Goal: Task Accomplishment & Management: Use online tool/utility

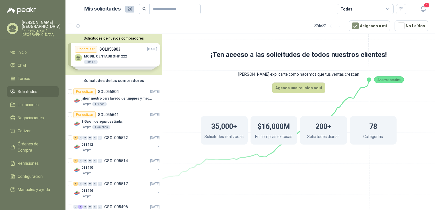
click at [28, 88] on span "Solicitudes" at bounding box center [28, 91] width 20 height 6
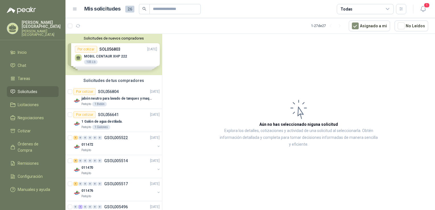
click at [28, 88] on span "Solicitudes" at bounding box center [28, 91] width 20 height 6
click at [118, 97] on p "jabón neutro para lavado de tanques y maquinas." at bounding box center [116, 98] width 71 height 5
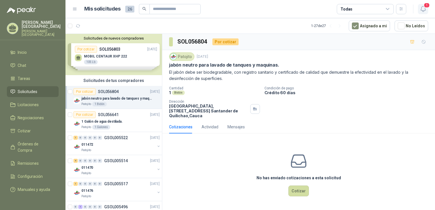
click at [423, 9] on icon "button" at bounding box center [422, 8] width 7 height 7
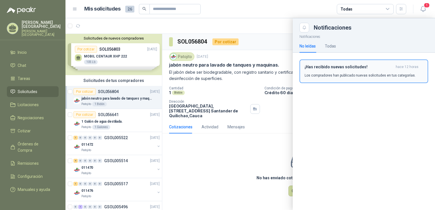
click at [354, 68] on h3 "¡Has recibido nuevas solicitudes!" at bounding box center [348, 67] width 89 height 5
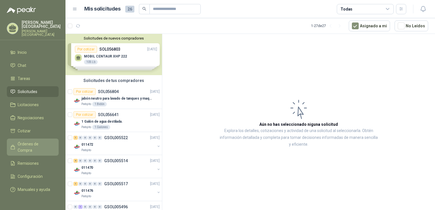
click at [43, 141] on span "Órdenes de Compra" at bounding box center [36, 147] width 36 height 13
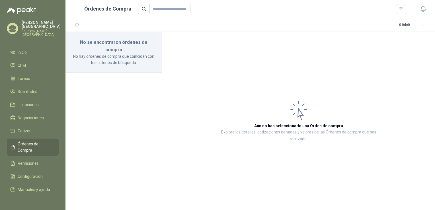
click at [37, 141] on span "Órdenes de Compra" at bounding box center [36, 147] width 36 height 13
click at [30, 160] on span "Remisiones" at bounding box center [28, 163] width 21 height 6
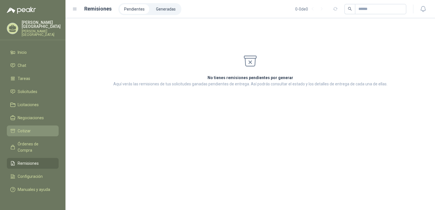
click at [24, 128] on span "Cotizar" at bounding box center [24, 131] width 13 height 6
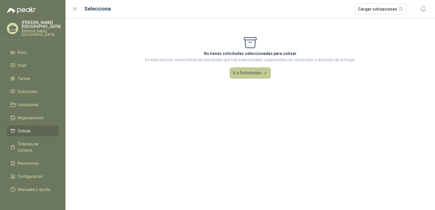
click at [253, 70] on button "Ir a Solicitudes" at bounding box center [250, 72] width 41 height 11
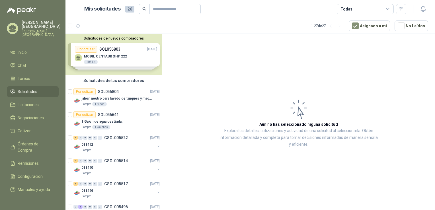
click at [111, 59] on div "Solicitudes de nuevos compradores Por cotizar SOL056803 [DATE] MOBIL CENTAUR XH…" at bounding box center [113, 54] width 96 height 41
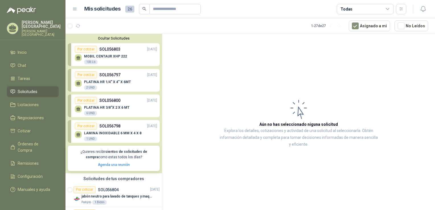
click at [115, 128] on p "SOL056798" at bounding box center [109, 126] width 21 height 6
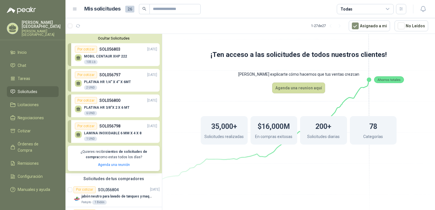
click at [113, 109] on p "PLATINA HR 3/8"X 2 X 6 MT" at bounding box center [107, 108] width 46 height 4
